Goal: Information Seeking & Learning: Find specific fact

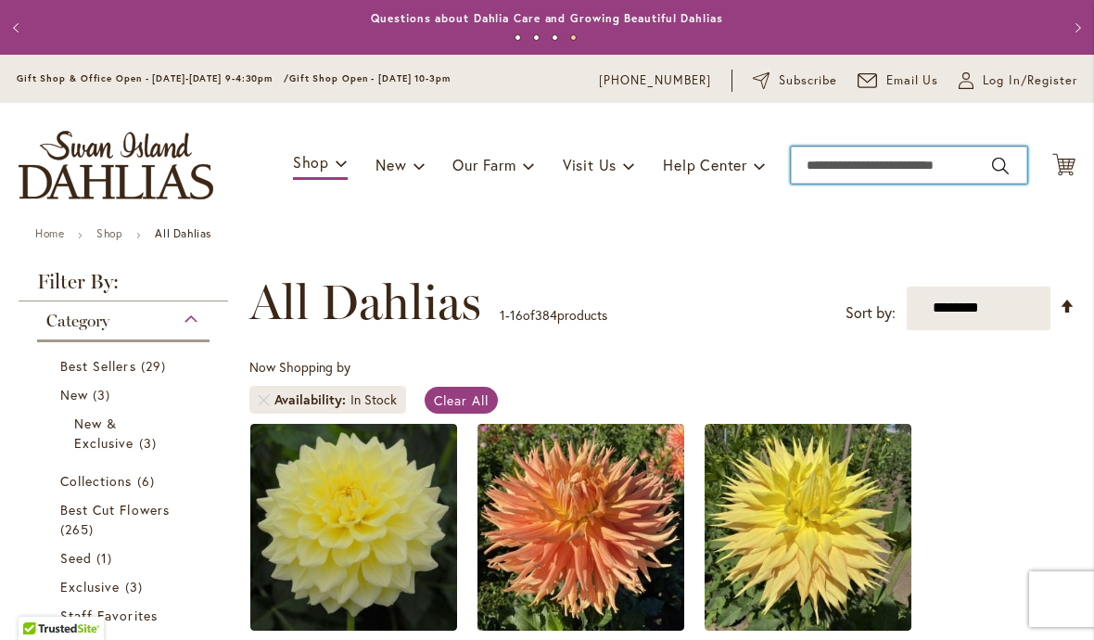
click at [859, 170] on input "Search" at bounding box center [909, 165] width 236 height 37
type input "**********"
